Goal: Task Accomplishment & Management: Use online tool/utility

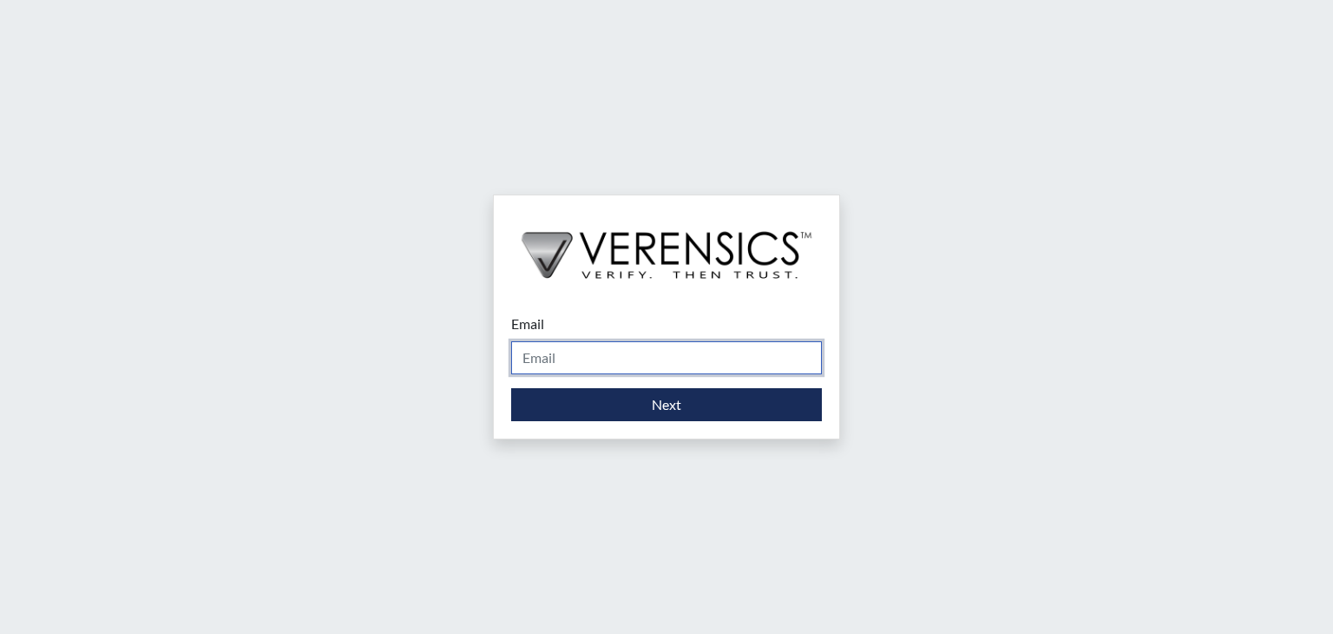
click at [599, 368] on input "Email" at bounding box center [666, 357] width 311 height 33
type input "[PERSON_NAME][EMAIL_ADDRESS][DOMAIN_NAME]"
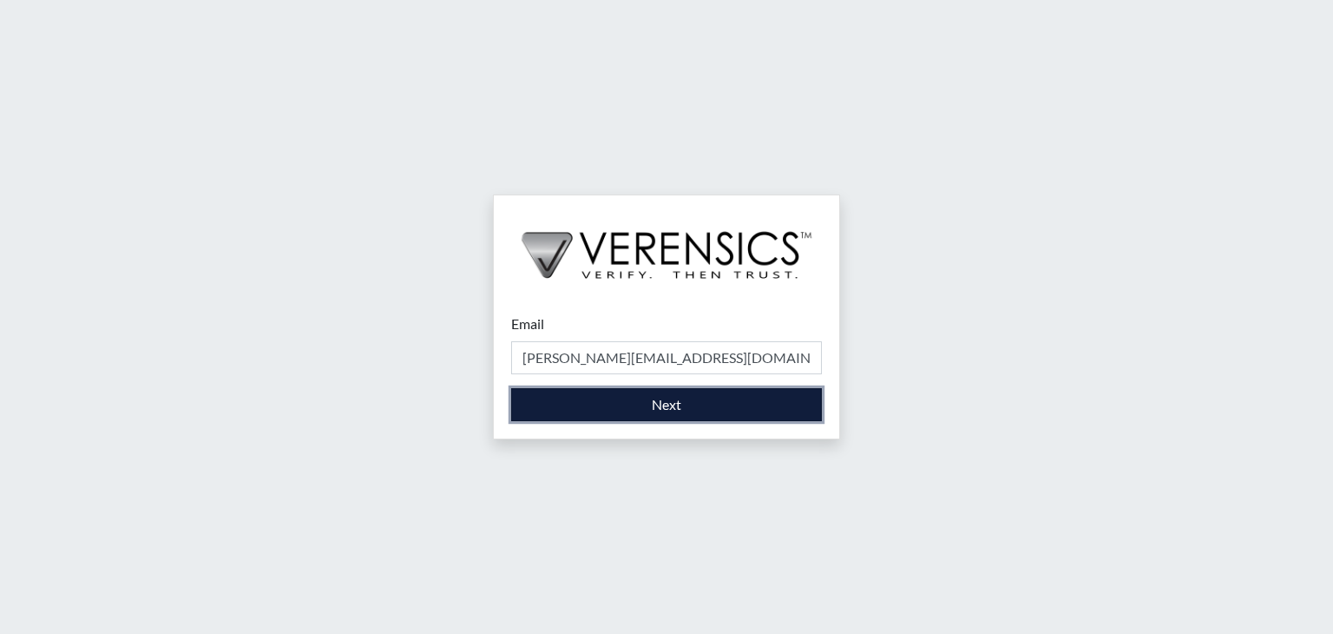
click at [635, 397] on button "Next" at bounding box center [666, 404] width 311 height 33
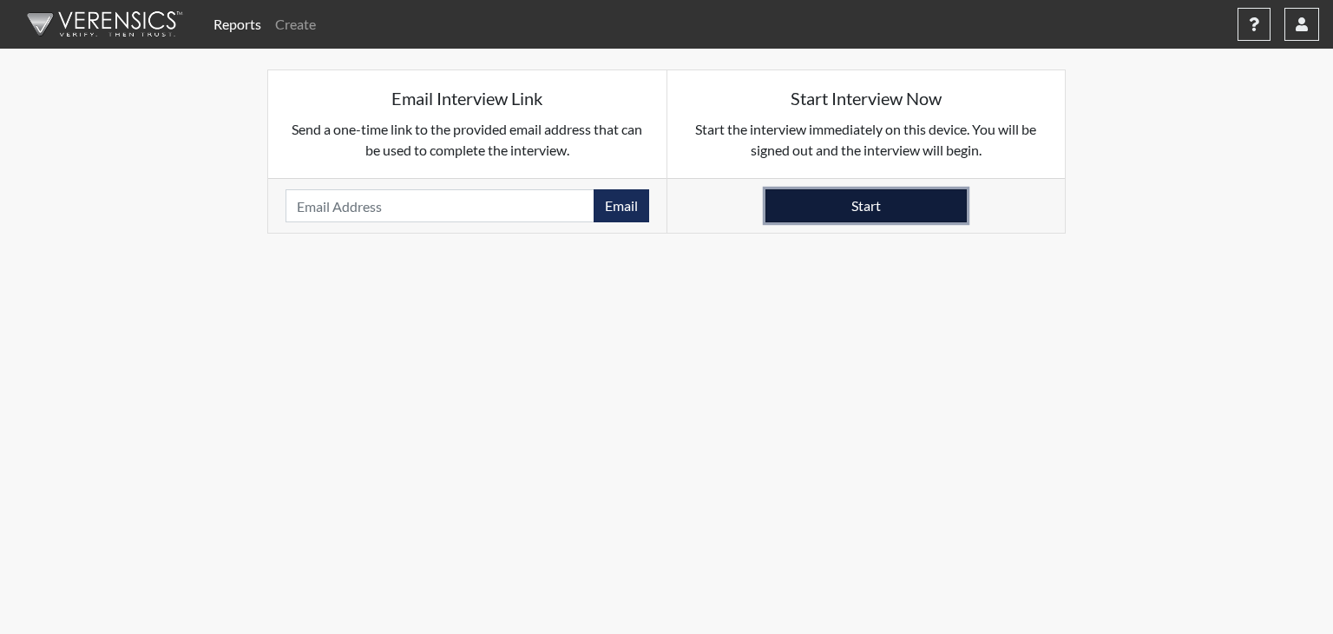
click at [897, 192] on button "Start" at bounding box center [866, 205] width 201 height 33
